Goal: Task Accomplishment & Management: Use online tool/utility

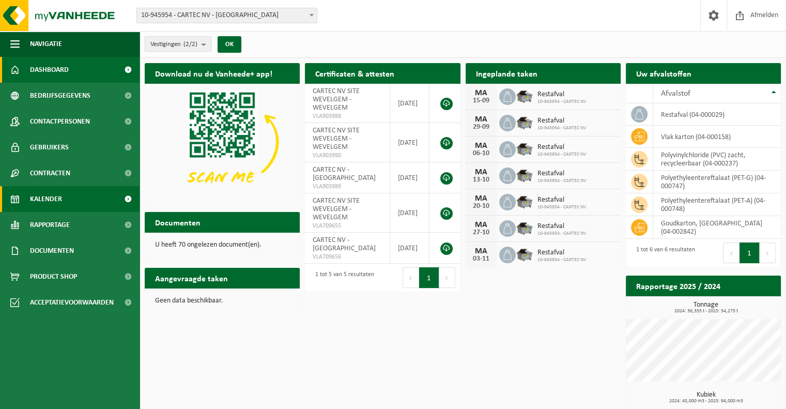
click at [79, 198] on link "Kalender" at bounding box center [69, 199] width 139 height 26
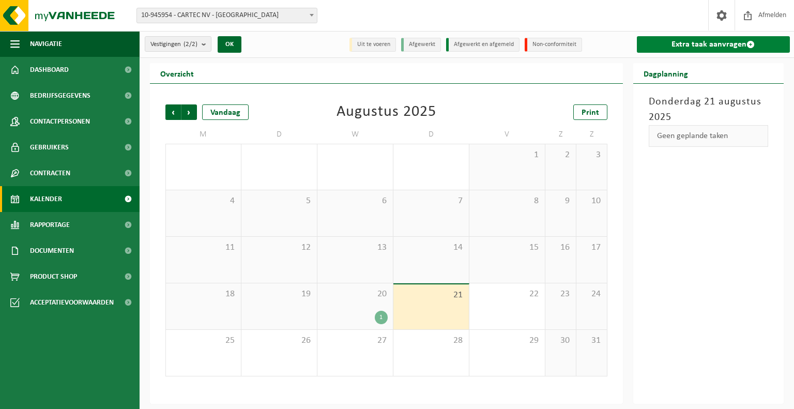
click at [693, 45] on link "Extra taak aanvragen" at bounding box center [712, 44] width 153 height 17
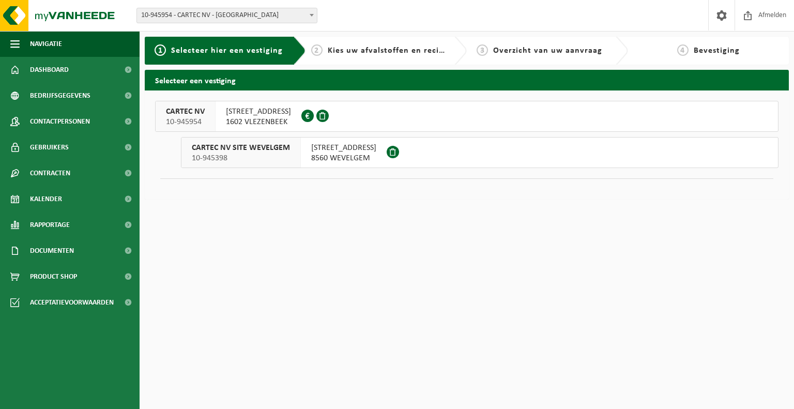
click at [284, 159] on span "10-945398" at bounding box center [241, 158] width 98 height 10
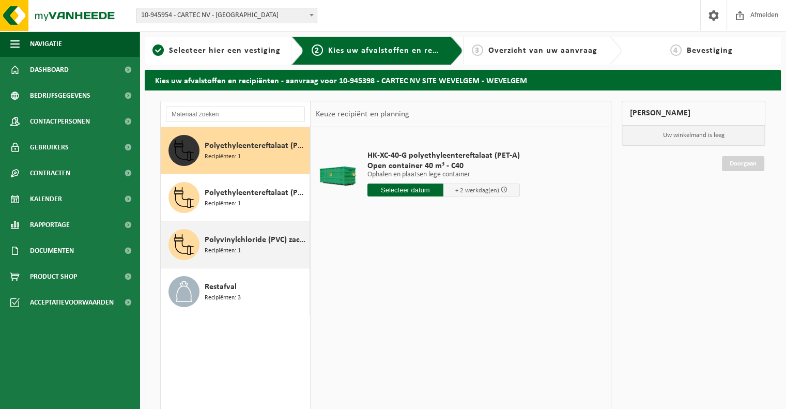
click at [242, 248] on div "Polyvinylchloride (PVC) zacht, recycleerbaar Recipiënten: 1" at bounding box center [256, 244] width 102 height 31
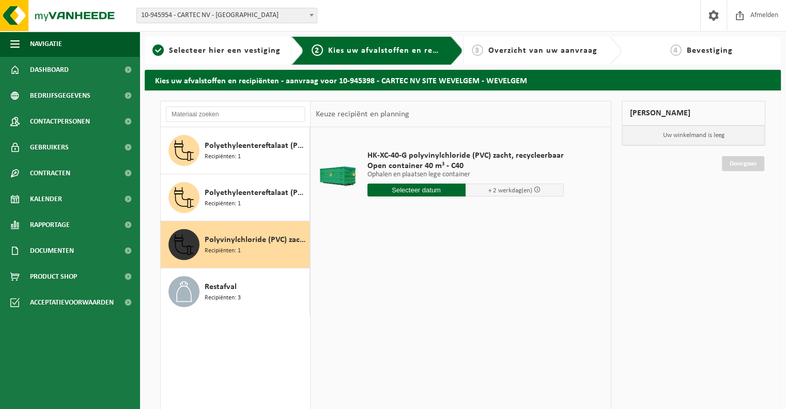
click at [422, 194] on input "text" at bounding box center [416, 189] width 98 height 13
click at [384, 315] on div "25" at bounding box center [376, 314] width 18 height 17
type input "Van [DATE]"
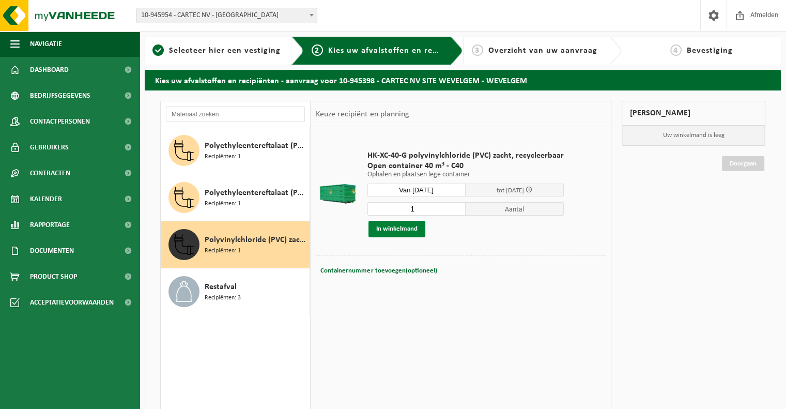
click at [403, 231] on button "In winkelmand" at bounding box center [396, 229] width 57 height 17
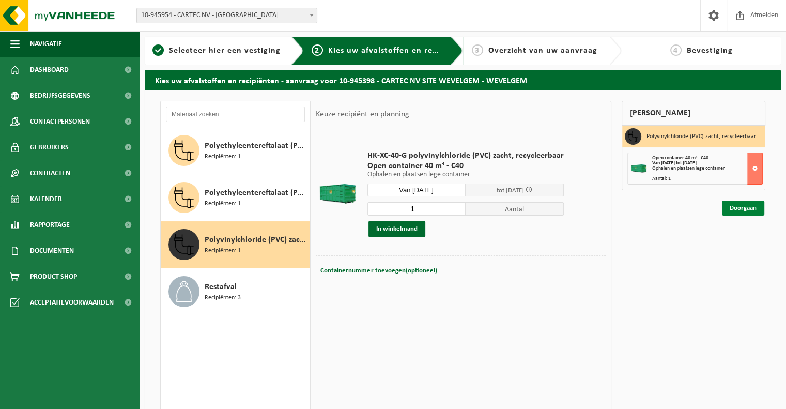
click at [735, 210] on link "Doorgaan" at bounding box center [743, 207] width 42 height 15
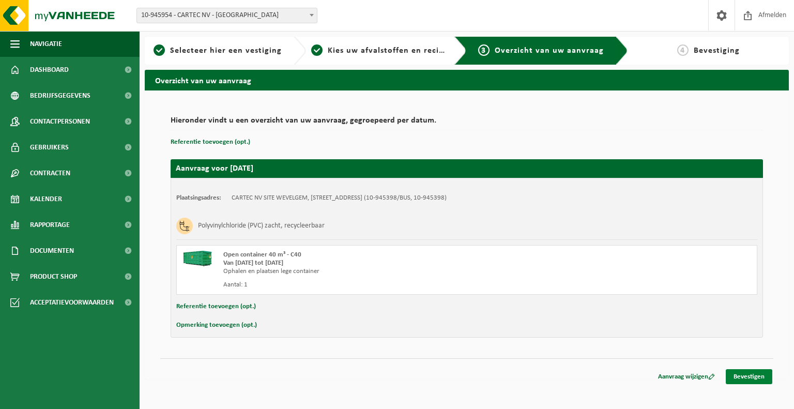
click at [758, 375] on link "Bevestigen" at bounding box center [748, 376] width 46 height 15
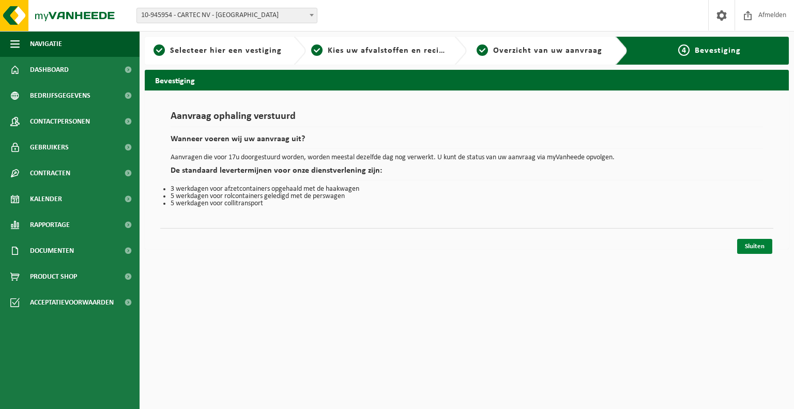
click at [756, 242] on link "Sluiten" at bounding box center [754, 246] width 35 height 15
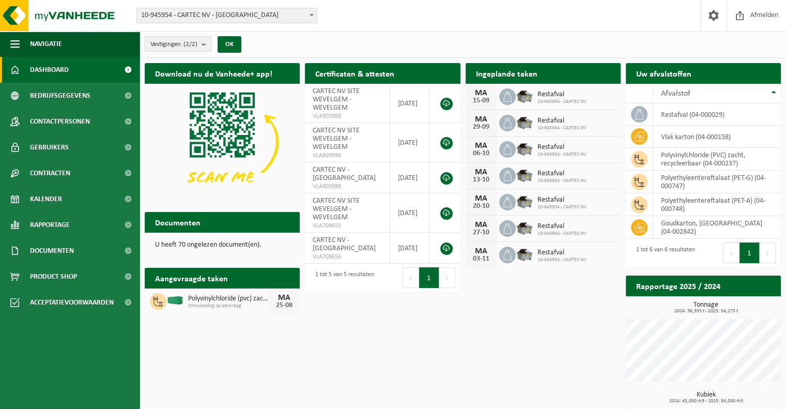
click at [48, 72] on span "Dashboard" at bounding box center [49, 70] width 39 height 26
